Goal: Use online tool/utility: Use online tool/utility

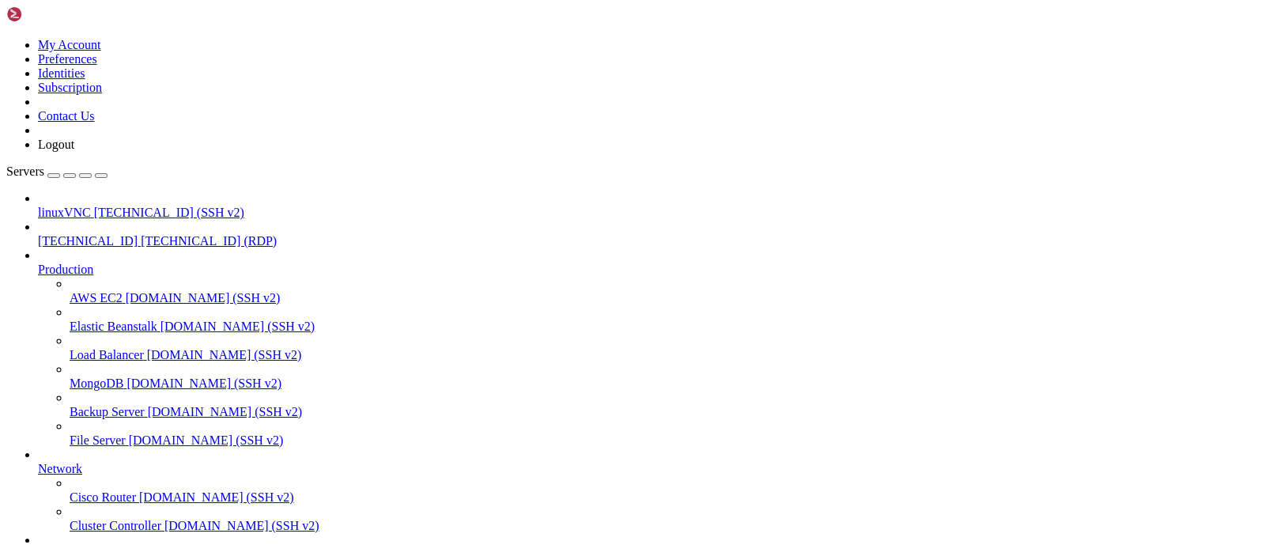
scroll to position [54, 0]
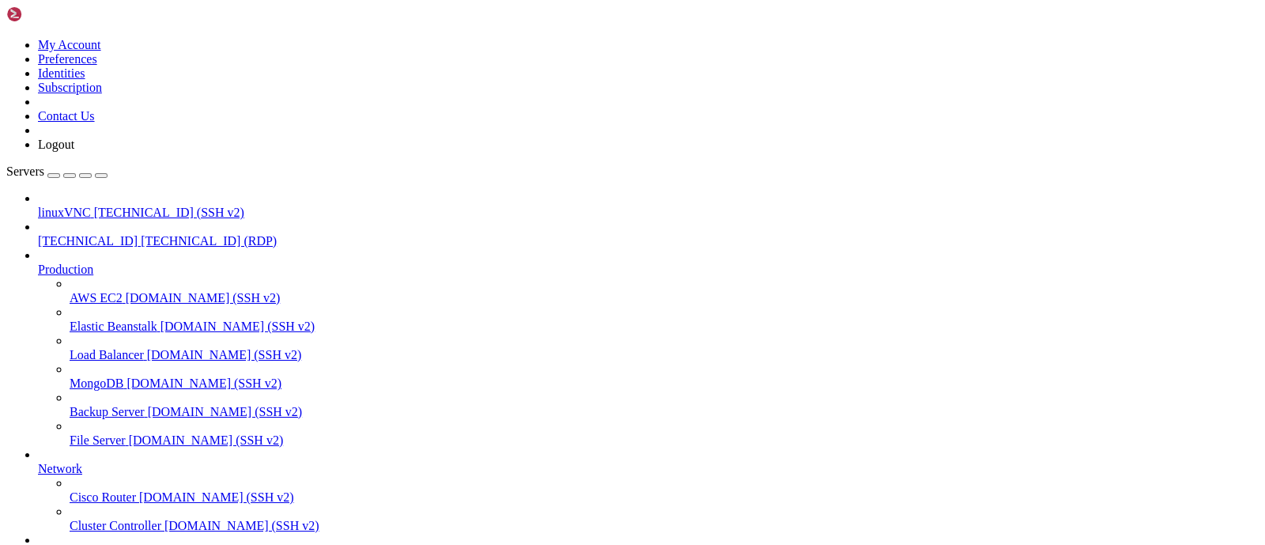
drag, startPoint x: 886, startPoint y: 1361, endPoint x: 885, endPoint y: 1393, distance: 31.6
